Goal: Task Accomplishment & Management: Manage account settings

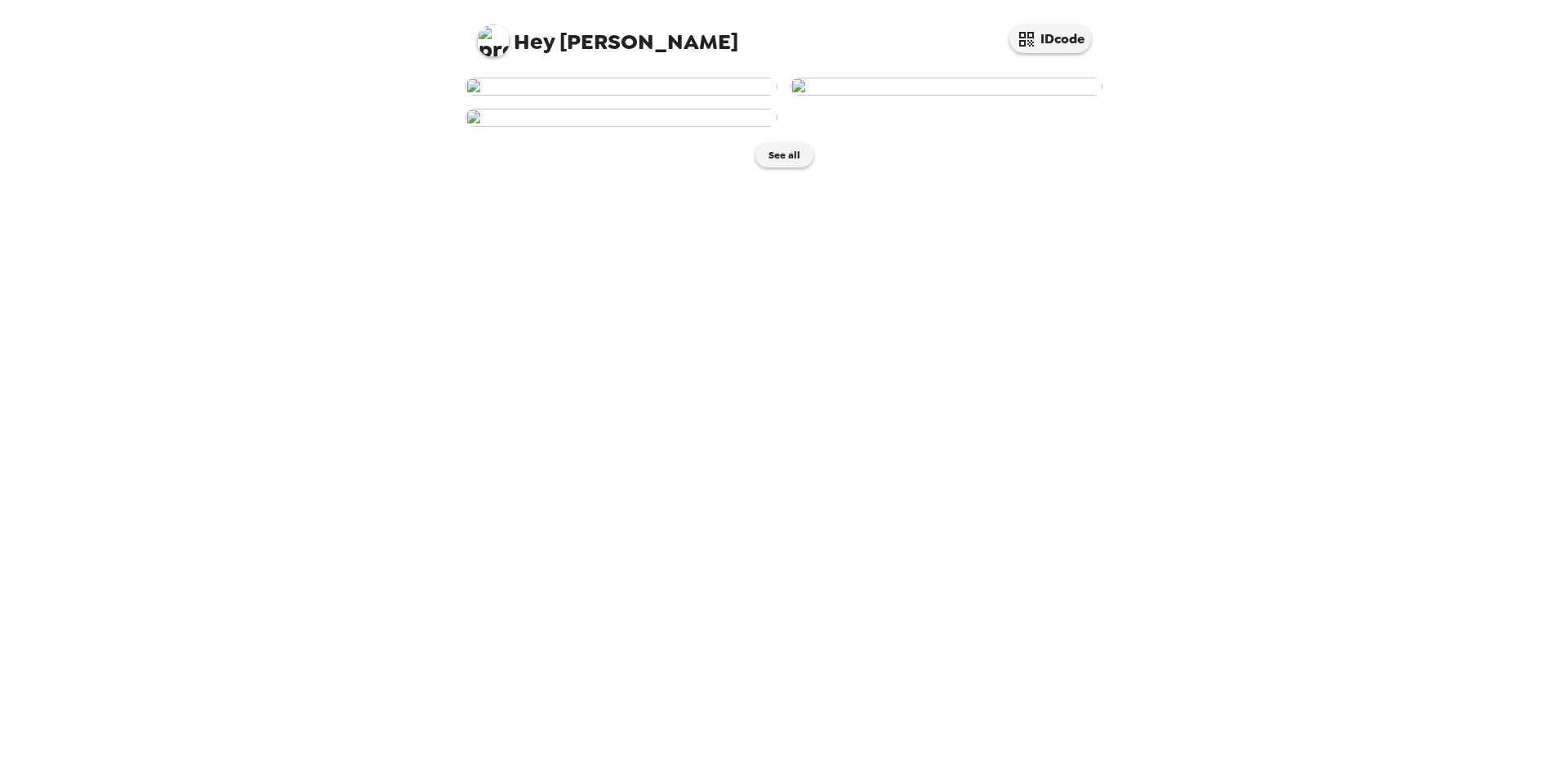
scroll to position [149, 0]
click at [707, 126] on img at bounding box center [622, 117] width 312 height 18
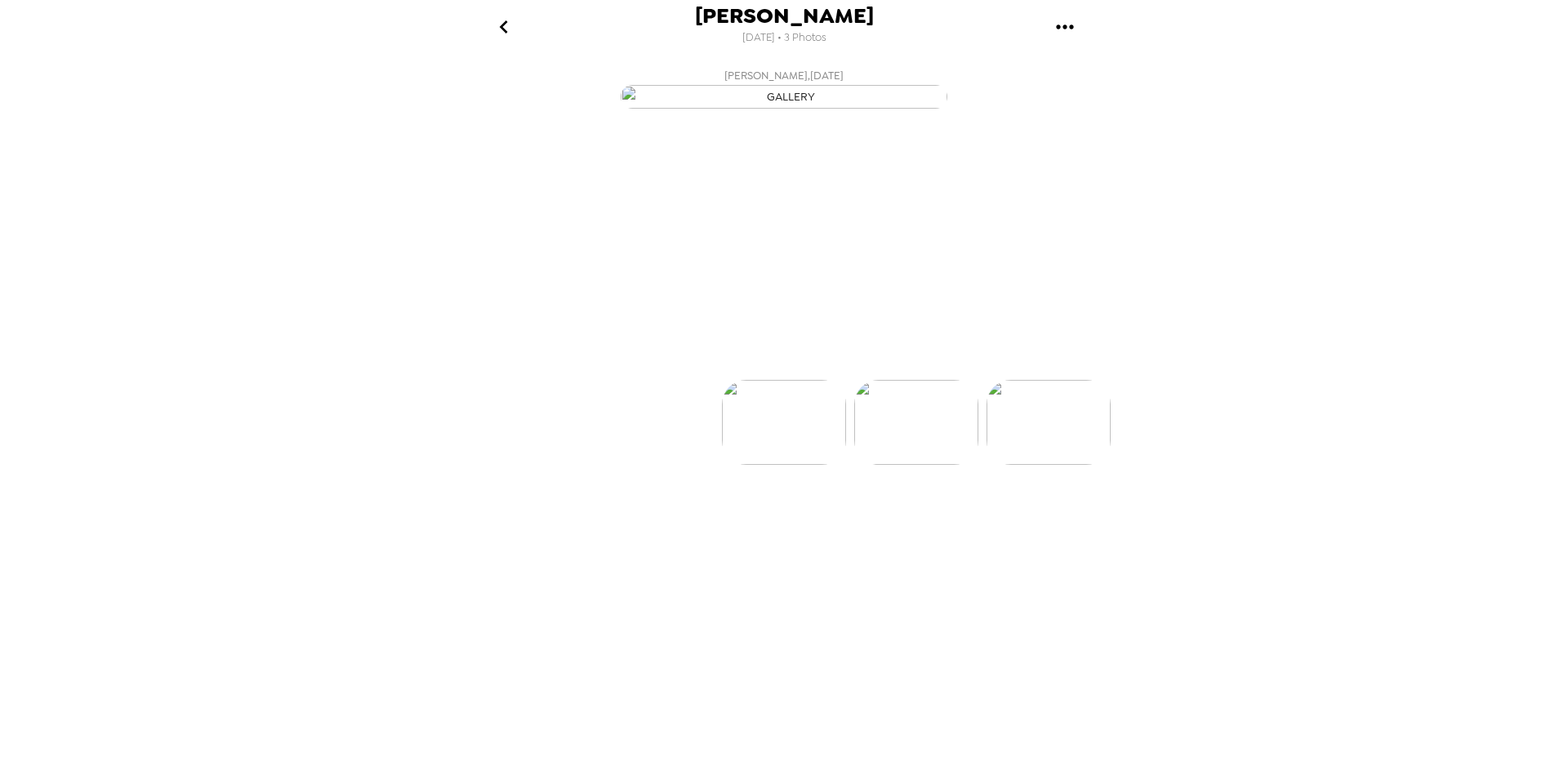
scroll to position [0, 262]
click at [858, 365] on icon at bounding box center [856, 351] width 29 height 29
click at [737, 361] on p "Backdrops" at bounding box center [764, 351] width 75 height 20
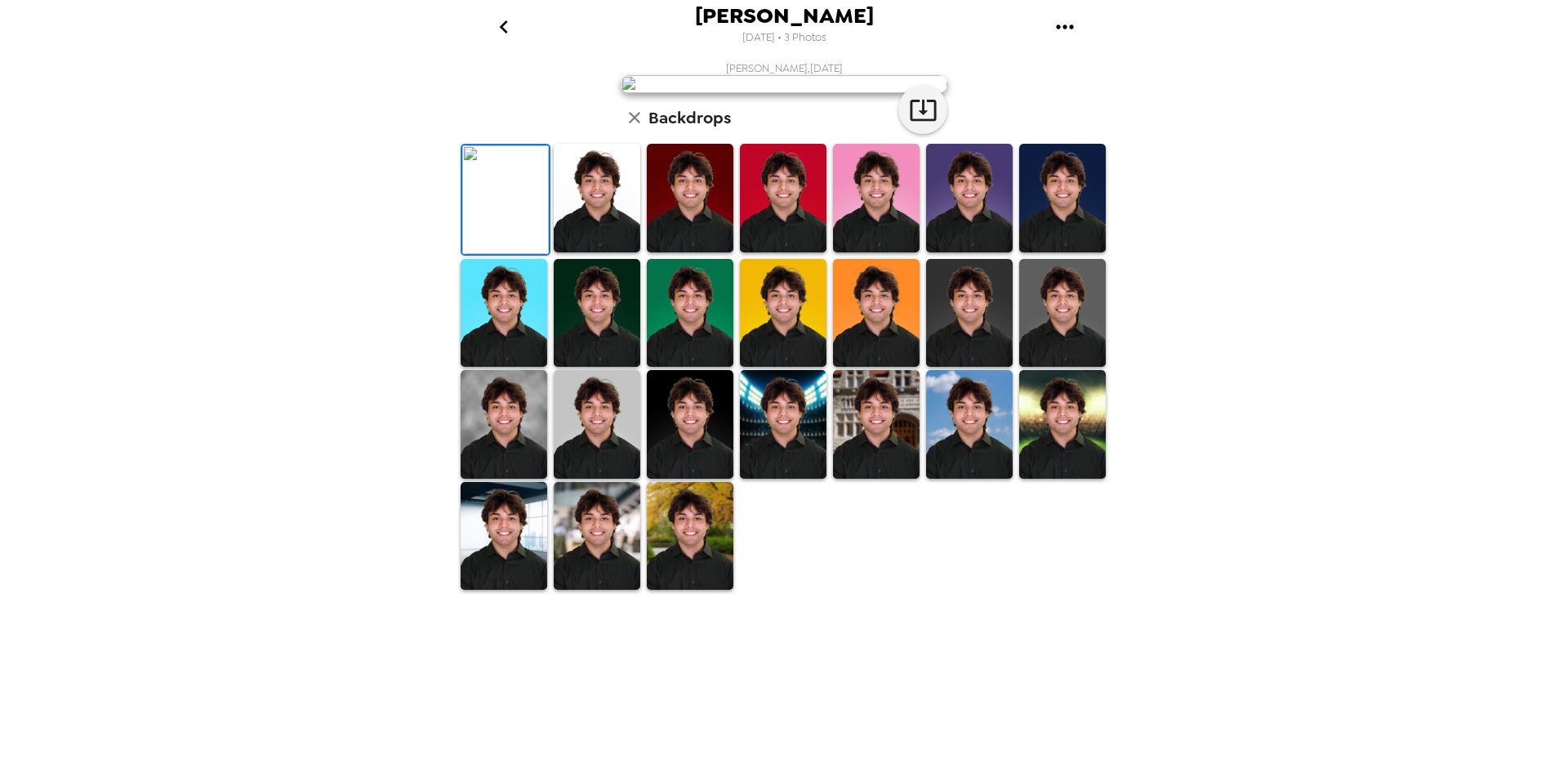
click at [1247, 522] on div "[PERSON_NAME] [DATE] • 3 Photos [PERSON_NAME] , [DATE] Backdrops" at bounding box center [784, 386] width 1568 height 772
click at [1081, 368] on img at bounding box center [1062, 313] width 86 height 108
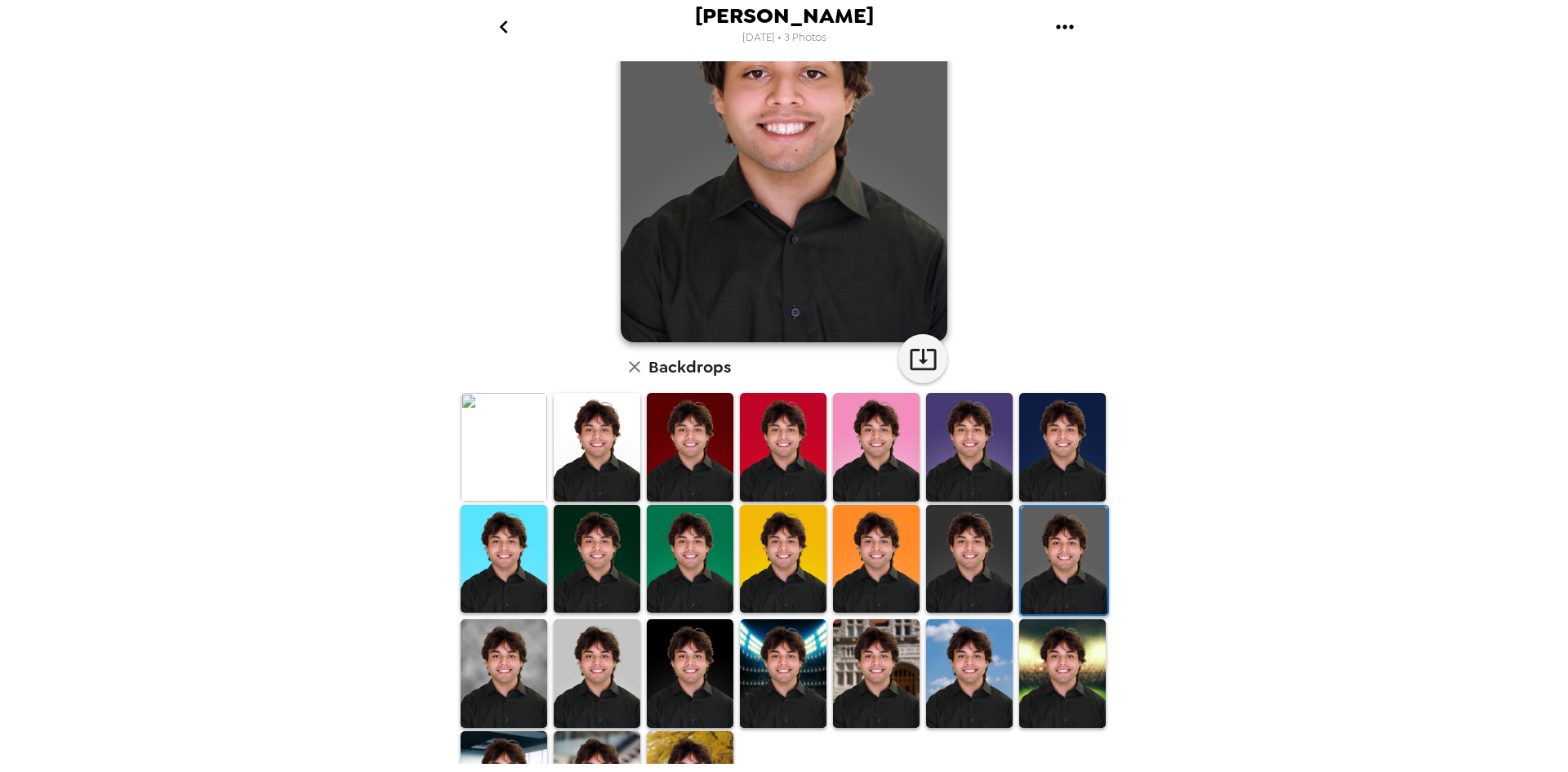
scroll to position [0, 0]
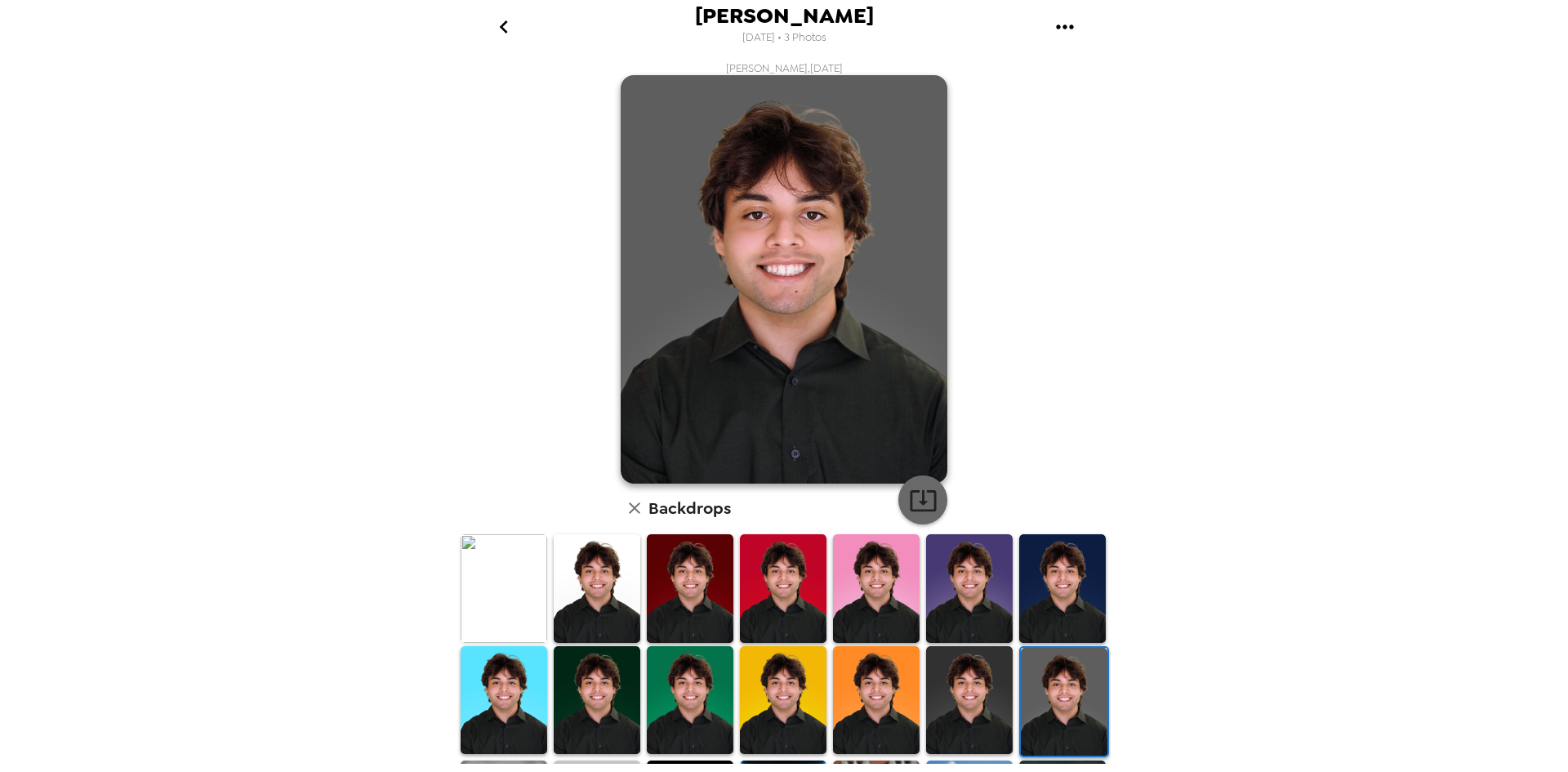
click at [917, 509] on icon "button" at bounding box center [923, 500] width 26 height 21
